Goal: Information Seeking & Learning: Learn about a topic

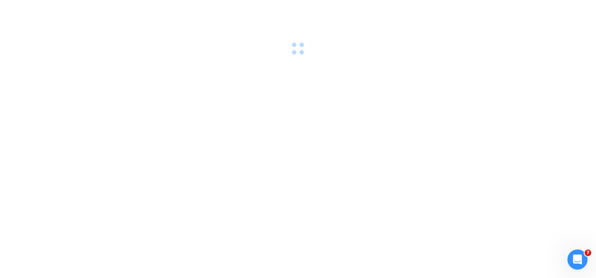
click at [237, 111] on div at bounding box center [298, 139] width 596 height 278
click at [571, 23] on icon "close" at bounding box center [574, 21] width 6 height 6
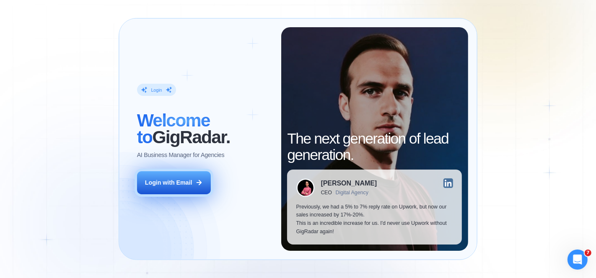
click at [171, 188] on button "Login with Email" at bounding box center [174, 183] width 74 height 23
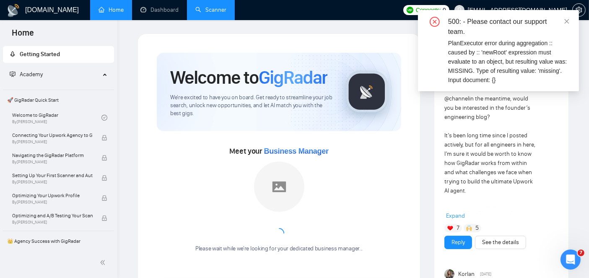
click at [220, 11] on link "Scanner" at bounding box center [210, 9] width 31 height 7
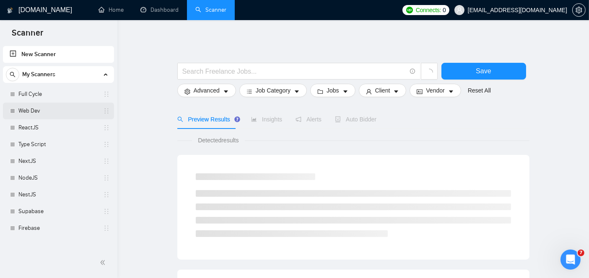
click at [65, 107] on link "Web Dev" at bounding box center [58, 111] width 80 height 17
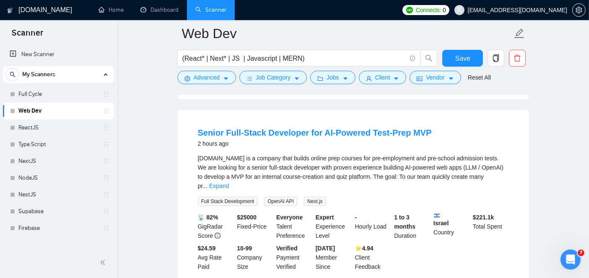
scroll to position [246, 0]
click at [353, 137] on link "Senior Full-Stack Developer for AI-Powered Test-Prep MVP" at bounding box center [315, 132] width 234 height 9
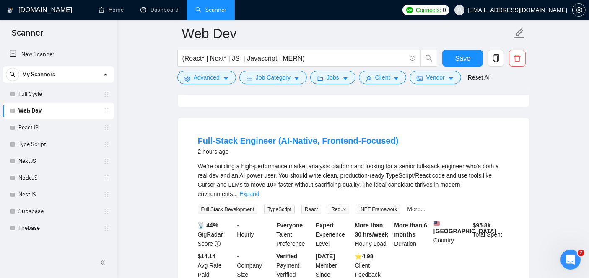
scroll to position [427, 0]
click at [259, 191] on link "Expand" at bounding box center [249, 194] width 20 height 7
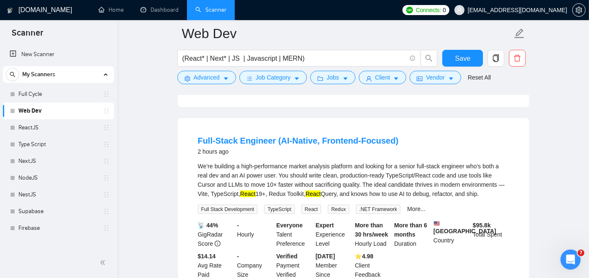
drag, startPoint x: 474, startPoint y: 193, endPoint x: 195, endPoint y: 161, distance: 280.3
click at [195, 161] on li "Full-Stack Engineer (AI-Native, Frontend-Focused) 2 hours ago We’re building a …" at bounding box center [353, 207] width 331 height 158
copy div "We’re building a high-performance market analysis platform and looking for a se…"
click at [254, 137] on link "Full-Stack Engineer (AI-Native, Frontend-Focused)" at bounding box center [298, 140] width 201 height 9
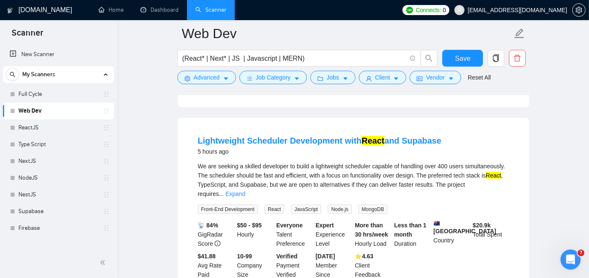
scroll to position [985, 0]
click at [254, 136] on link "Lightweight Scheduler Development with React and Supabase" at bounding box center [320, 140] width 244 height 9
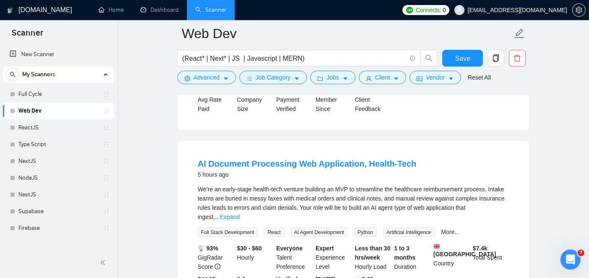
scroll to position [1152, 0]
click at [240, 213] on link "Expand" at bounding box center [230, 216] width 20 height 7
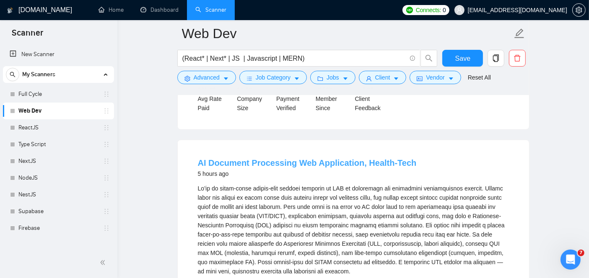
click at [336, 159] on link "AI Document Processing Web Application, Health-Tech" at bounding box center [307, 163] width 219 height 9
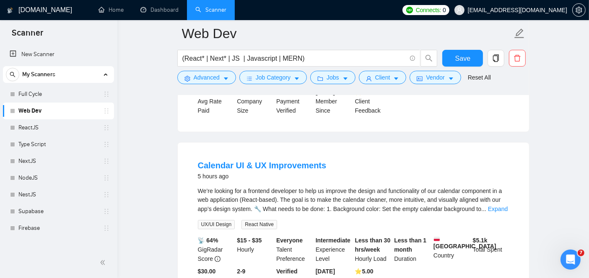
scroll to position [1394, 0]
click at [492, 206] on link "Expand" at bounding box center [498, 209] width 20 height 7
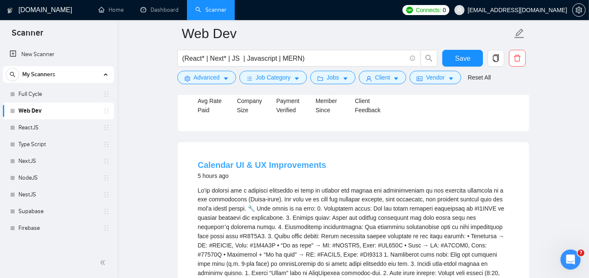
click at [250, 161] on link "Calendar UI & UX Improvements" at bounding box center [262, 165] width 129 height 9
